Goal: Find specific page/section: Find specific page/section

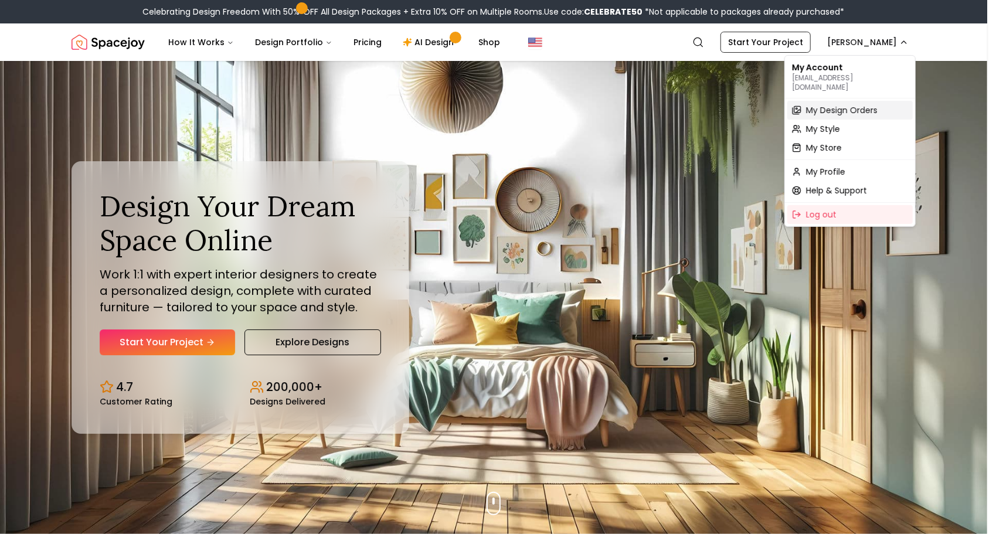
click at [825, 104] on span "My Design Orders" at bounding box center [842, 110] width 72 height 12
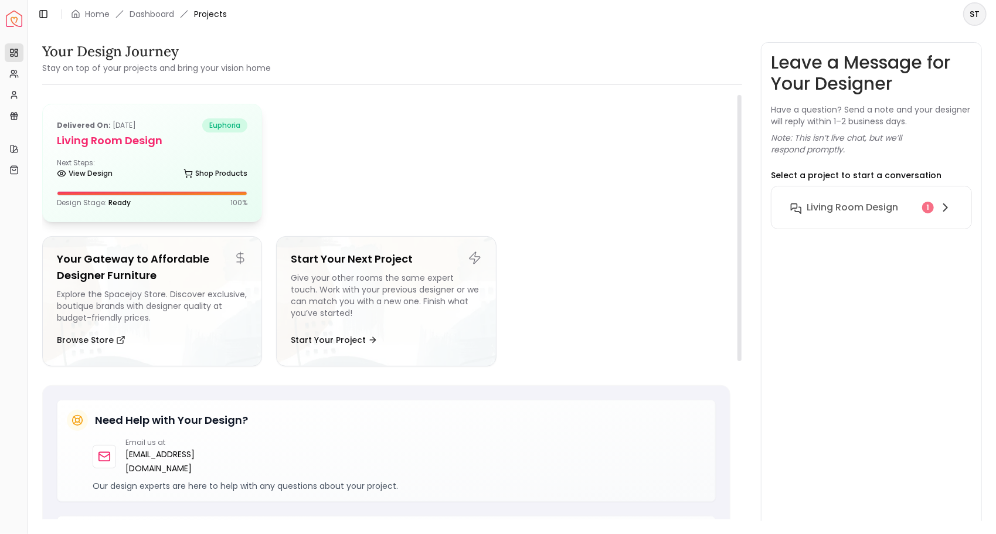
click at [135, 133] on h5 "Living Room design" at bounding box center [152, 140] width 190 height 16
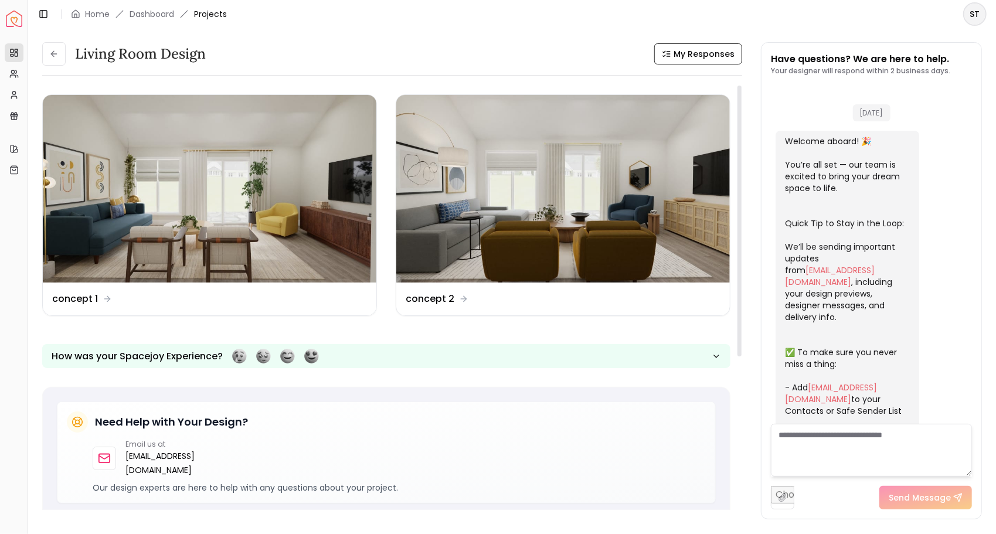
scroll to position [917, 0]
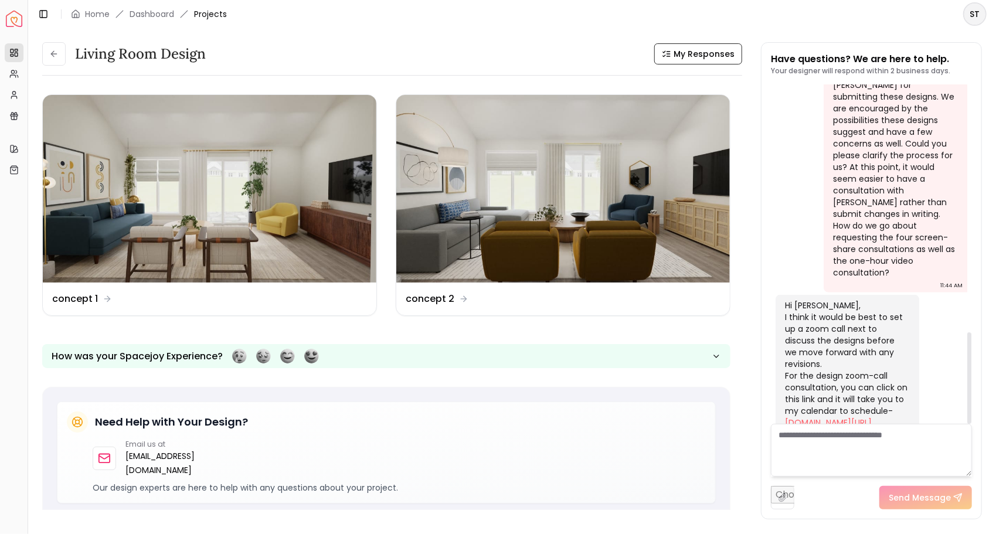
click at [805, 417] on link "[DOMAIN_NAME][URL][PERSON_NAME]" at bounding box center [828, 428] width 87 height 23
click at [826, 444] on textarea at bounding box center [871, 450] width 201 height 53
type textarea "**********"
click at [904, 505] on button "Send Message" at bounding box center [925, 497] width 93 height 23
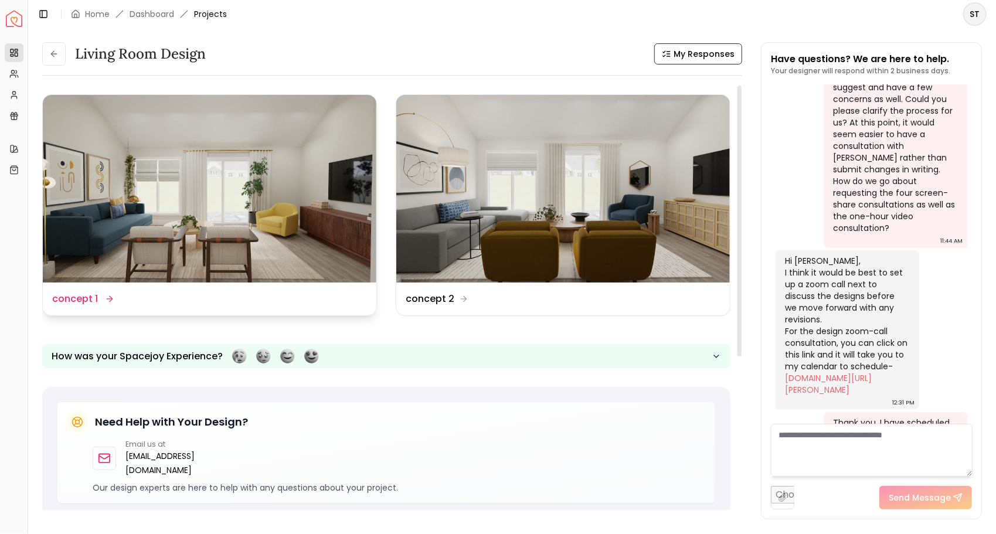
click at [321, 254] on img at bounding box center [210, 189] width 334 height 188
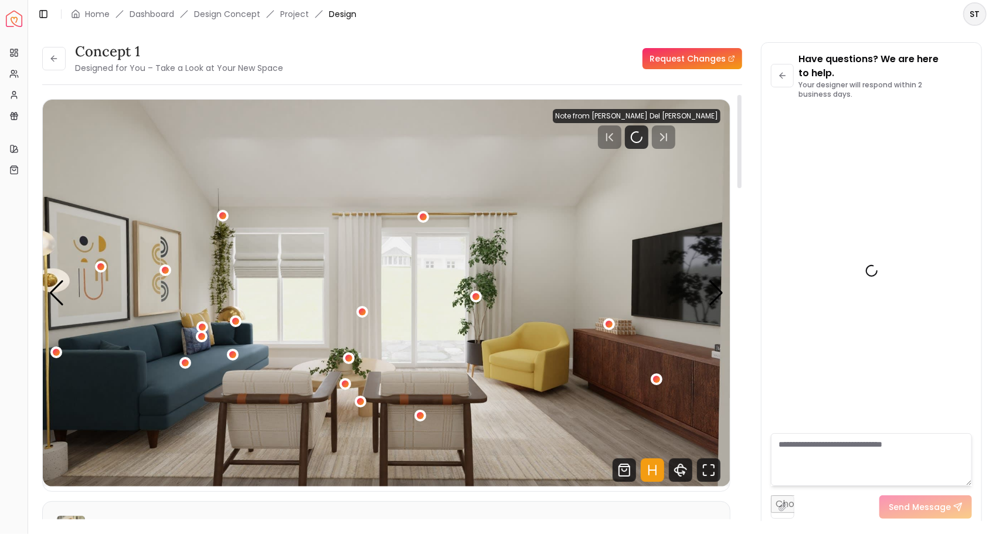
scroll to position [975, 0]
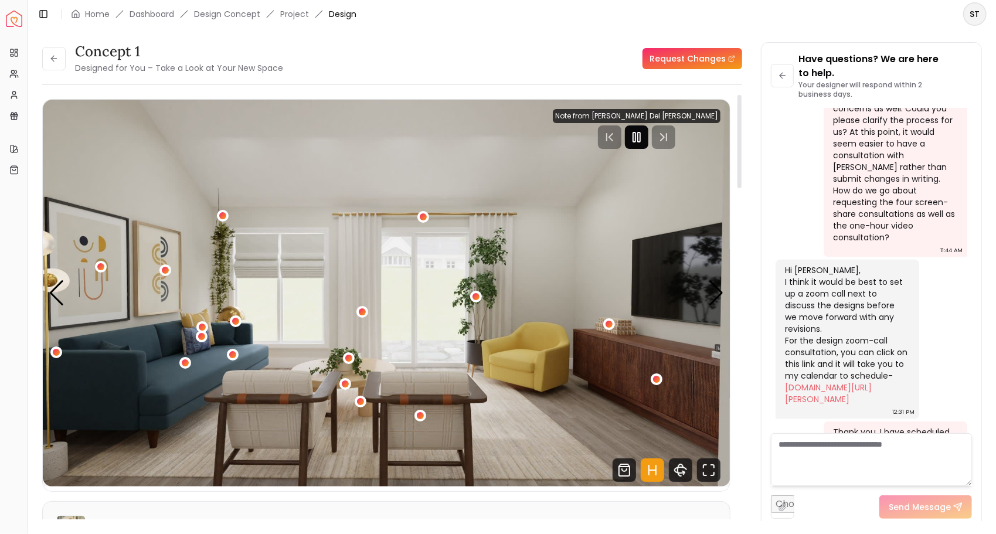
click at [640, 137] on rect "Pause" at bounding box center [639, 136] width 2 height 9
click at [706, 468] on icon "Fullscreen" at bounding box center [708, 469] width 23 height 23
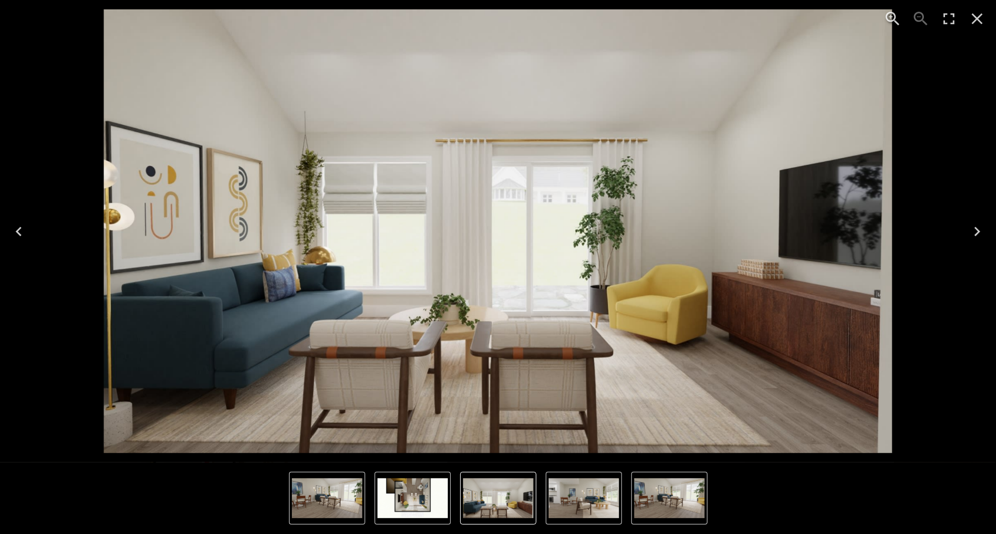
click at [979, 232] on icon "Next" at bounding box center [977, 231] width 6 height 9
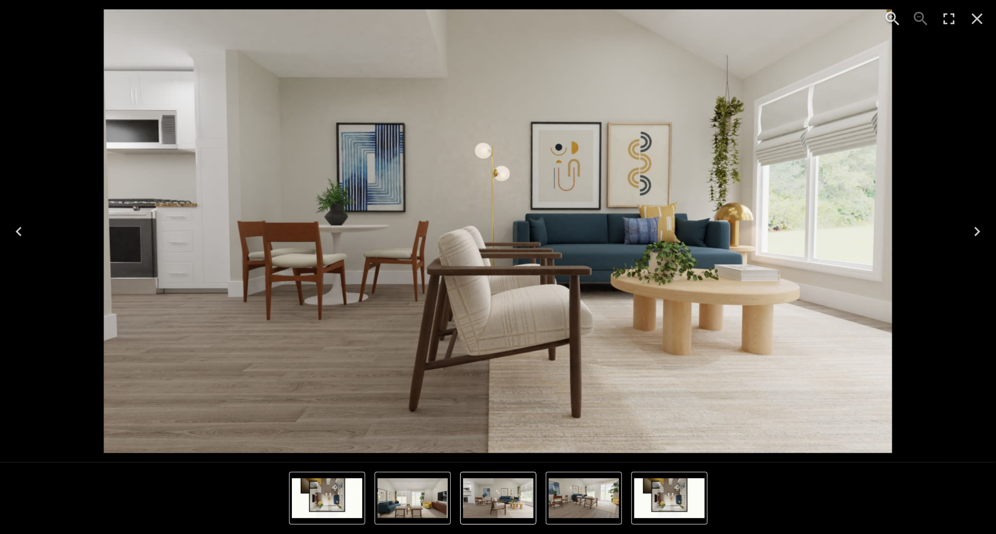
click at [979, 232] on icon "Next" at bounding box center [977, 231] width 6 height 9
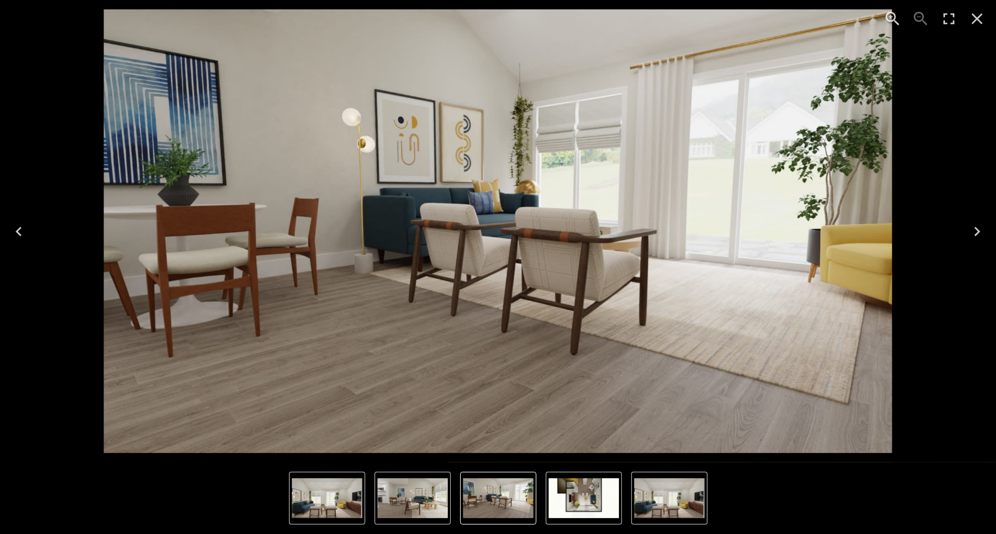
click at [979, 232] on icon "Next" at bounding box center [977, 231] width 6 height 9
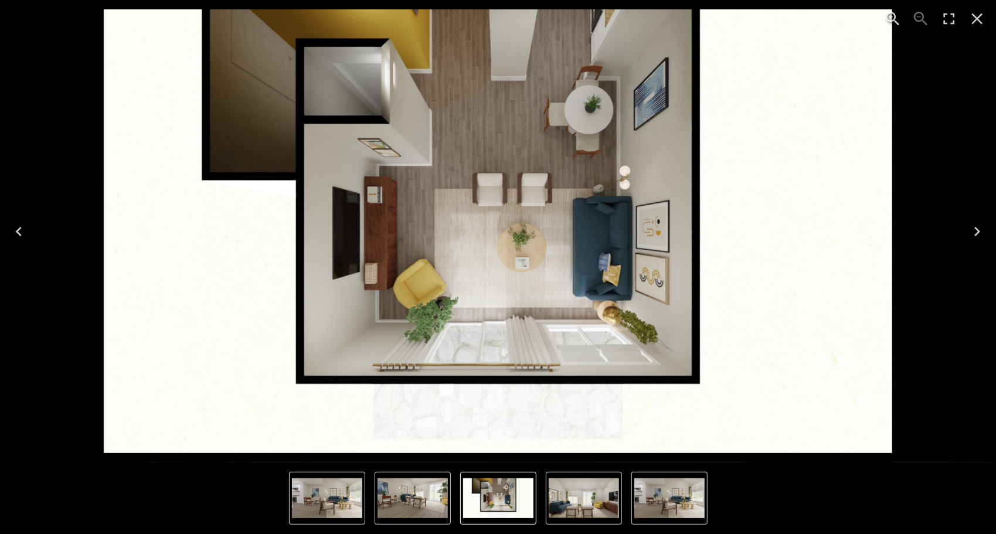
click at [979, 232] on icon "Next" at bounding box center [977, 231] width 6 height 9
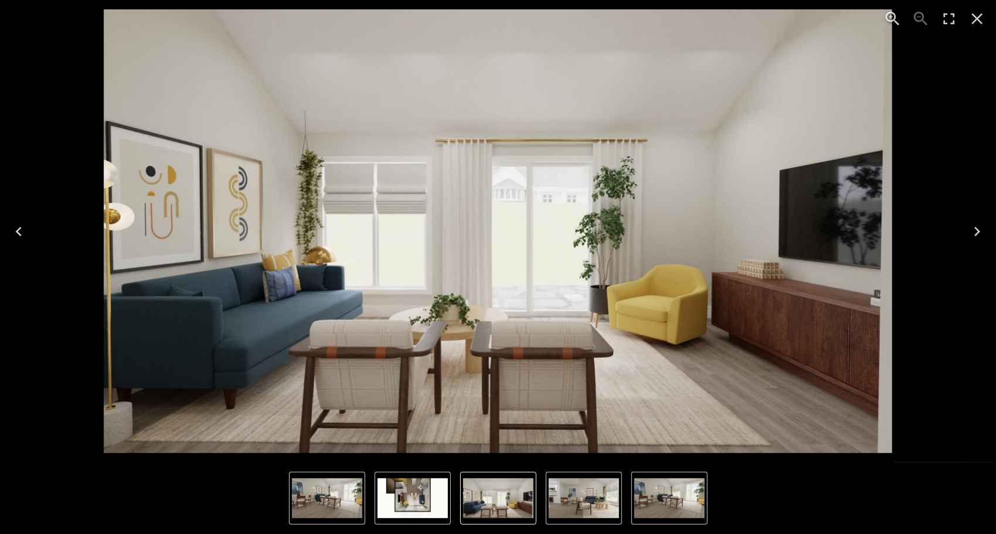
click at [979, 232] on icon "Next" at bounding box center [977, 231] width 6 height 9
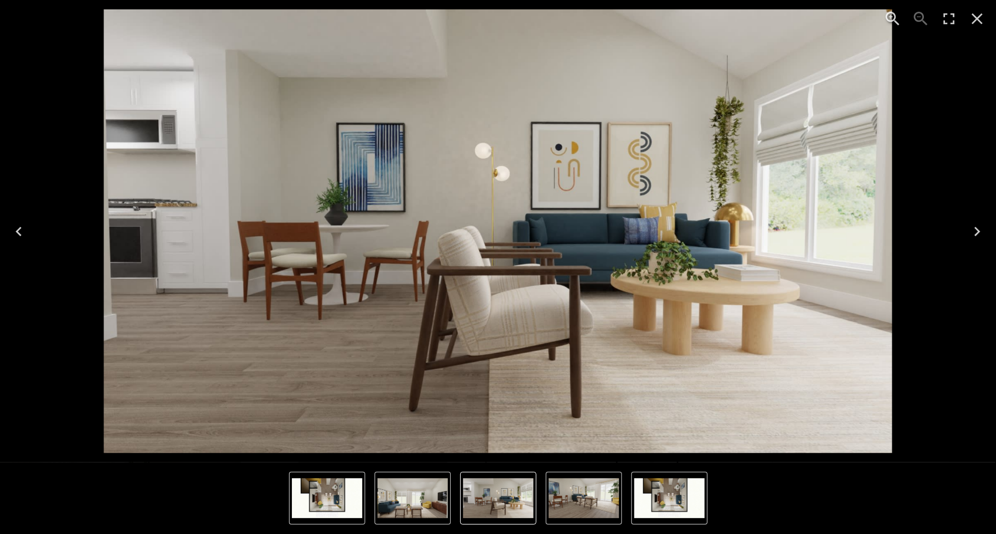
click at [979, 232] on icon "Next" at bounding box center [977, 231] width 6 height 9
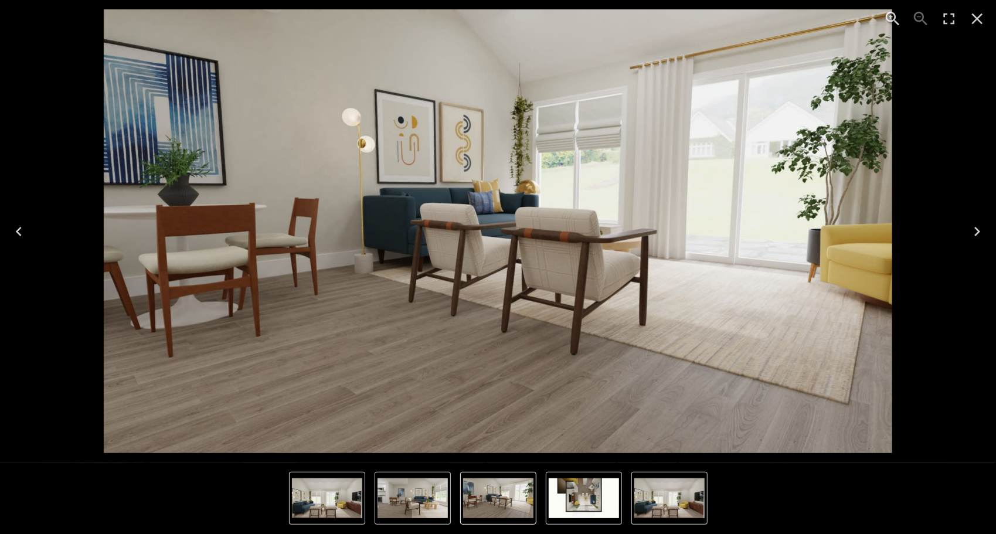
click at [979, 232] on icon "Next" at bounding box center [977, 231] width 6 height 9
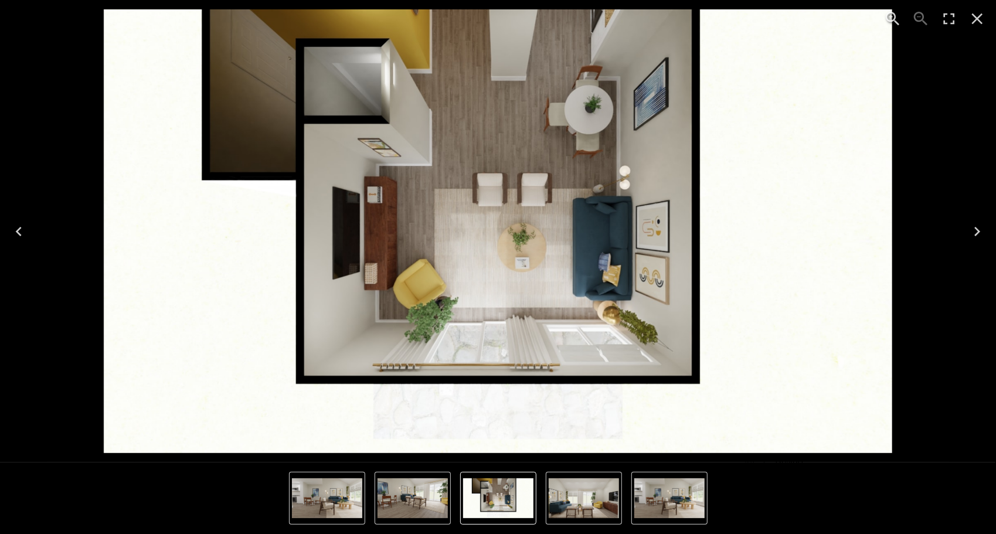
click at [979, 232] on icon "Next" at bounding box center [977, 231] width 6 height 9
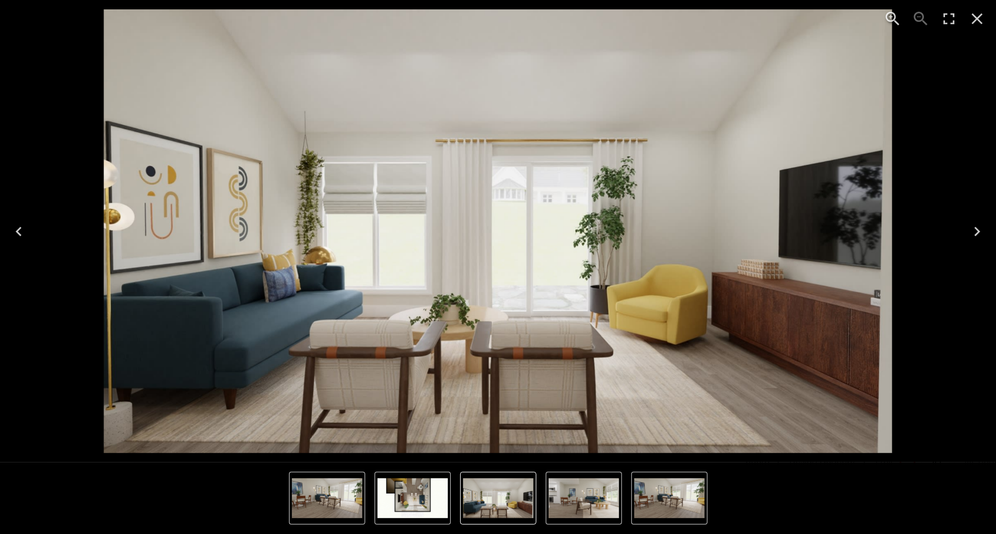
click at [980, 20] on icon "Close" at bounding box center [977, 18] width 19 height 19
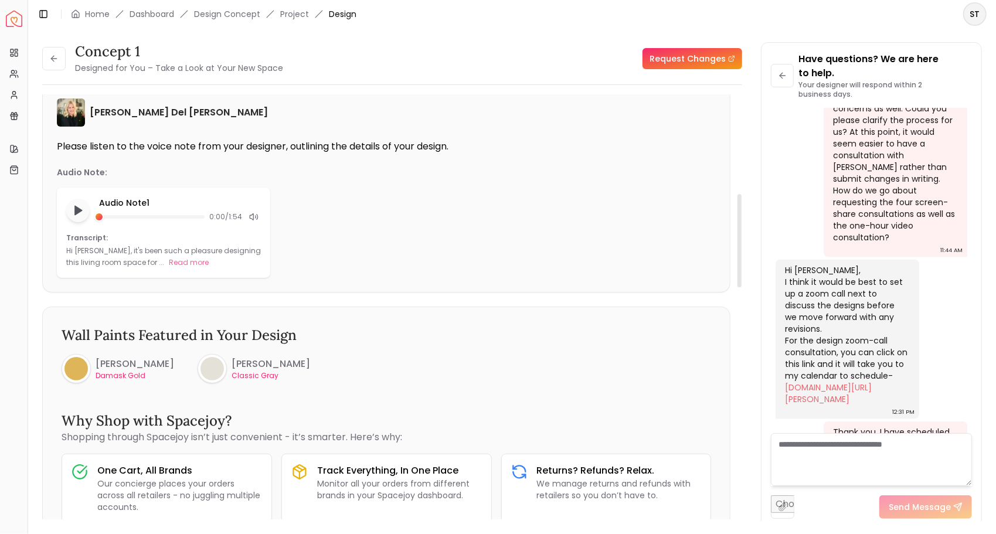
scroll to position [410, 0]
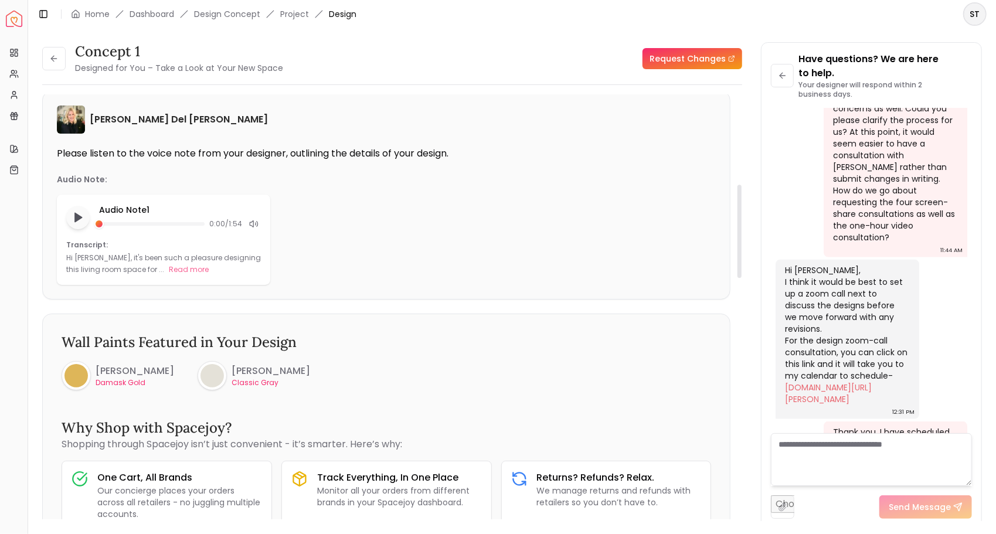
click at [124, 385] on p "Damask Gold" at bounding box center [135, 382] width 79 height 9
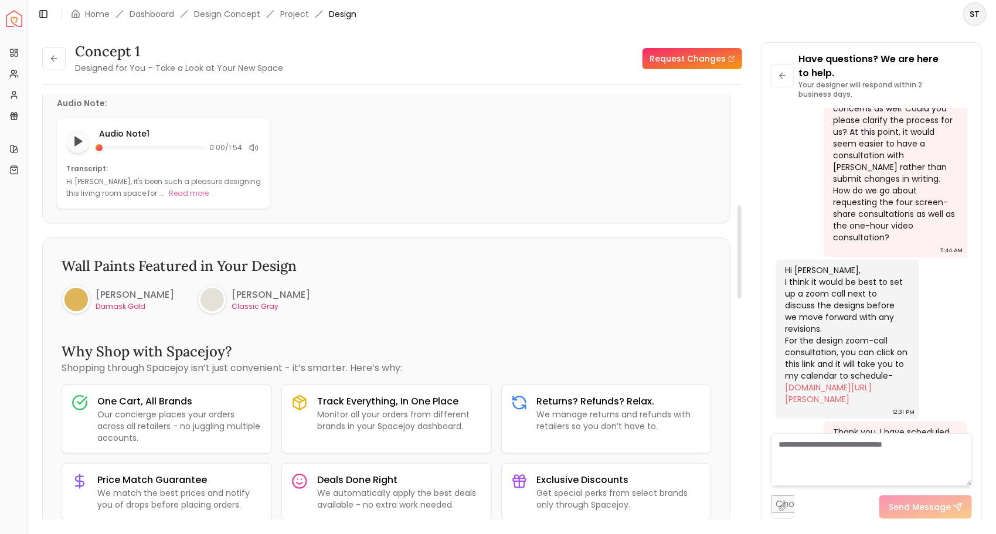
scroll to position [528, 0]
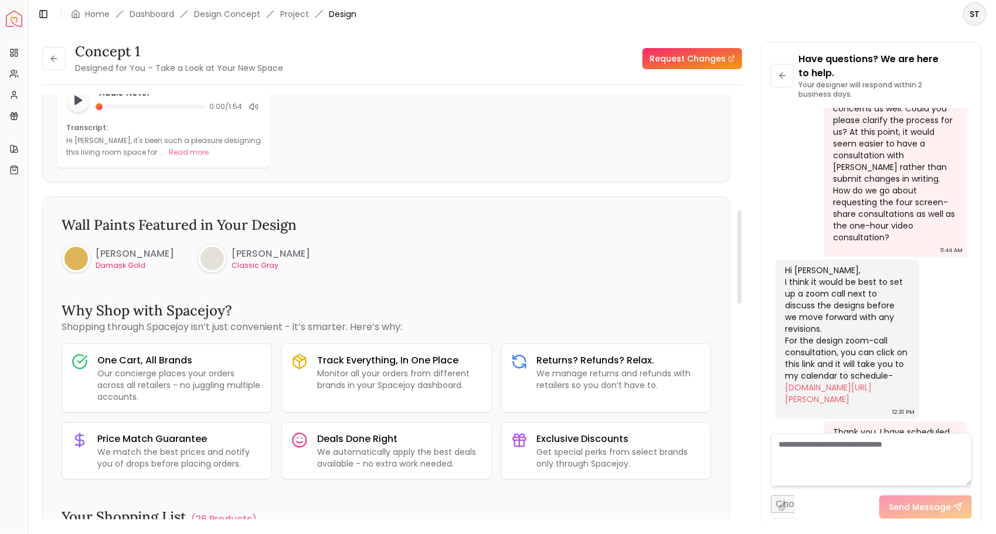
click at [241, 264] on p "Classic Gray" at bounding box center [271, 265] width 79 height 9
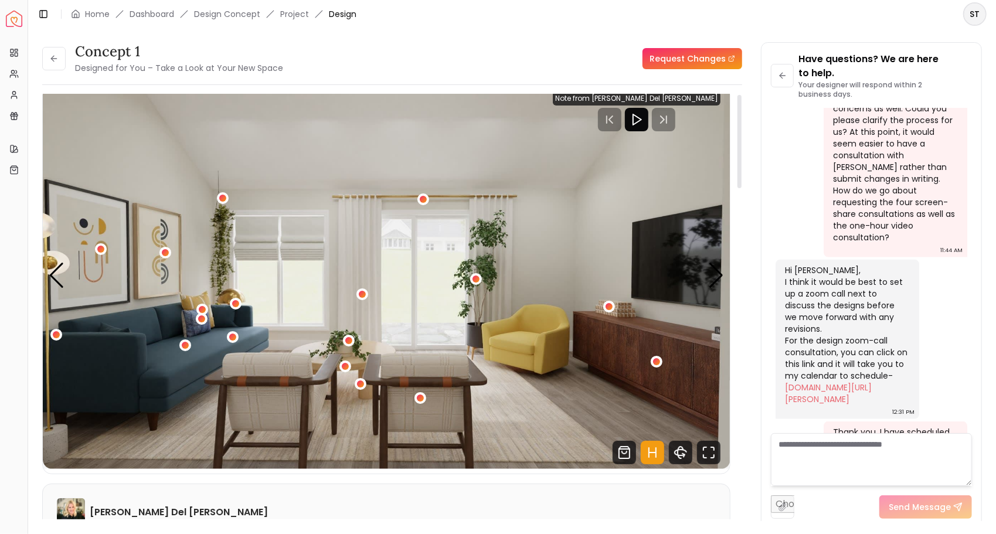
scroll to position [0, 0]
